Goal: Task Accomplishment & Management: Complete application form

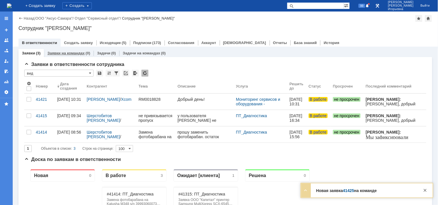
click at [61, 53] on link "Заявки на командах" at bounding box center [65, 53] width 37 height 4
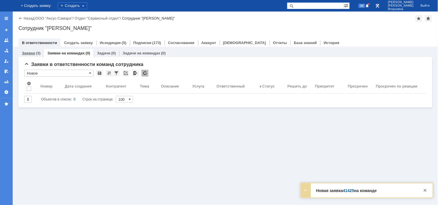
click at [27, 51] on link "Заявки" at bounding box center [28, 53] width 13 height 4
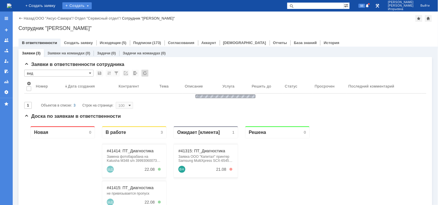
click at [90, 6] on div "Создать" at bounding box center [76, 5] width 29 height 7
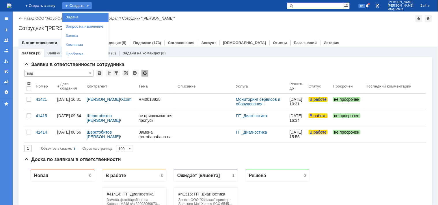
click at [89, 16] on link "Задача" at bounding box center [85, 17] width 44 height 7
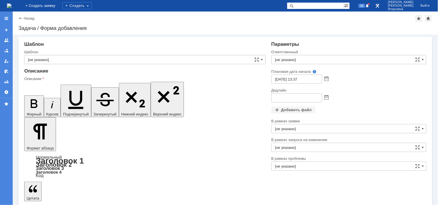
click at [58, 58] on input "[не указано]" at bounding box center [144, 59] width 241 height 9
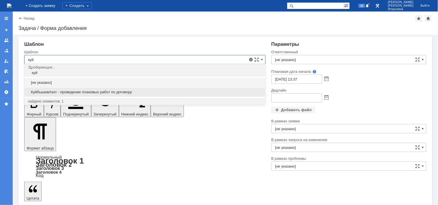
click at [77, 91] on span "КуйбышевАзот - проведение плановых работ по договору" at bounding box center [145, 92] width 234 height 5
type input "КуйбышевАзот - проведение плановых работ по договору"
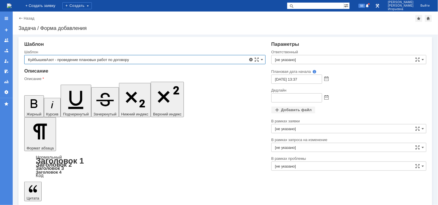
type input "Кубышкин Александр Анатольевич"
type input "26.08.2025 13:37"
type input "КуйбышевАзот - проведение плановых работ по договору"
drag, startPoint x: 113, startPoint y: 1677, endPoint x: 29, endPoint y: 1582, distance: 126.9
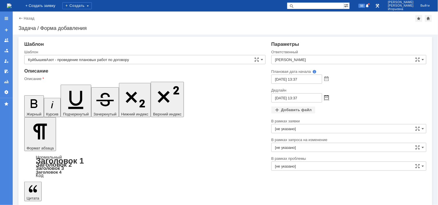
click at [326, 96] on span at bounding box center [326, 98] width 4 height 5
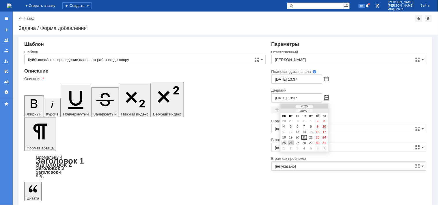
click at [284, 142] on div "25" at bounding box center [284, 143] width 6 height 5
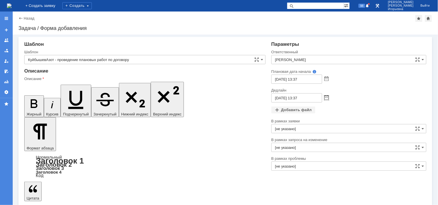
click at [297, 98] on input "25.08.2025 13:37" at bounding box center [296, 98] width 51 height 9
type input "25.08.2025 09:37"
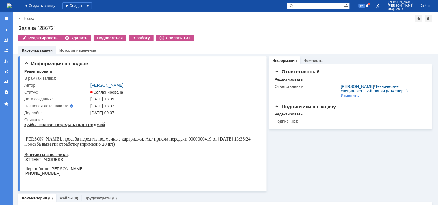
click at [12, 7] on img at bounding box center [9, 5] width 5 height 5
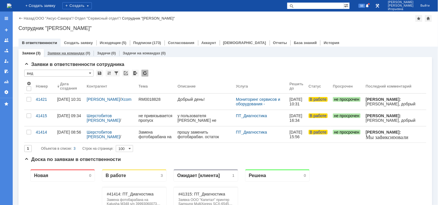
click at [73, 51] on link "Заявки на командах" at bounding box center [65, 53] width 37 height 4
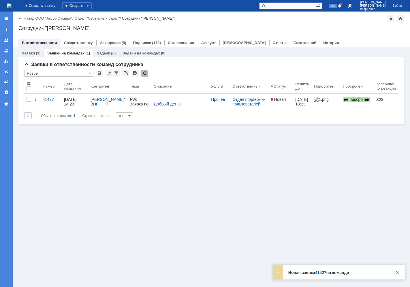
click at [68, 54] on link "Заявки на командах" at bounding box center [65, 53] width 37 height 4
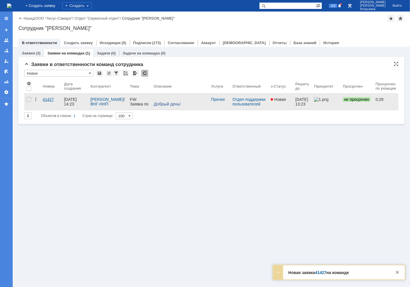
click at [49, 102] on div "41427" at bounding box center [51, 99] width 17 height 5
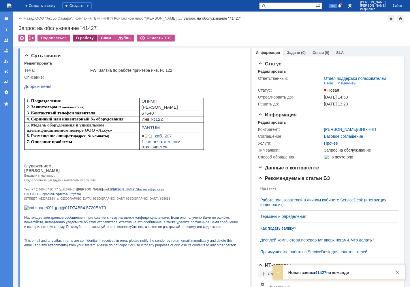
click at [84, 40] on div "В работу" at bounding box center [85, 38] width 25 height 7
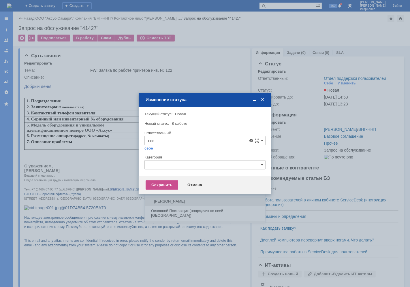
click at [158, 202] on span "Поселённова Виктория Александровна" at bounding box center [205, 201] width 114 height 5
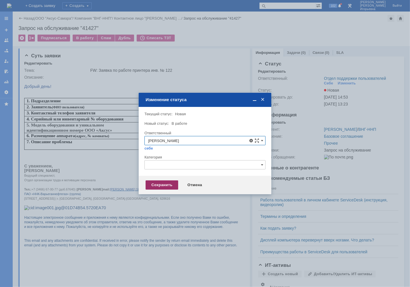
type input "Поселённова Виктория Александровна"
click at [155, 187] on div "Сохранить" at bounding box center [162, 185] width 33 height 9
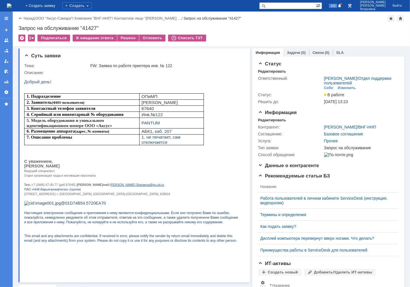
click at [91, 27] on div "Запрос на обслуживание "41427"" at bounding box center [211, 28] width 386 height 6
copy div "41427"
click at [12, 3] on img at bounding box center [9, 5] width 5 height 5
